Goal: Task Accomplishment & Management: Use online tool/utility

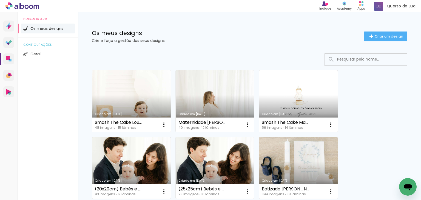
click at [147, 100] on link "Criado em [DATE]" at bounding box center [131, 101] width 79 height 62
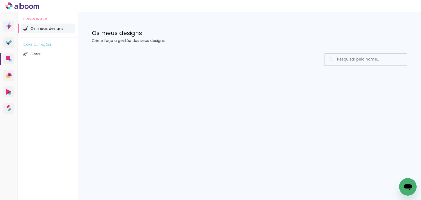
click at [342, 62] on input at bounding box center [374, 59] width 78 height 11
type input "smash"
type paper-input "smash"
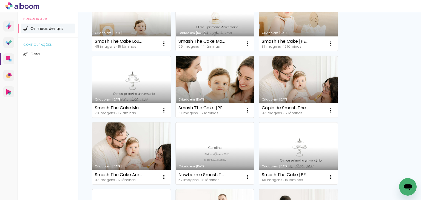
scroll to position [82, 0]
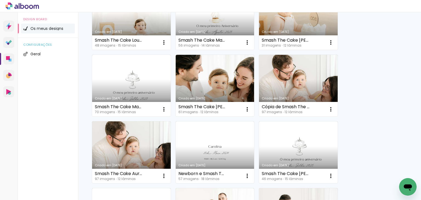
click at [140, 26] on link "Criado em 03/10/25" at bounding box center [131, 19] width 79 height 62
